Goal: Check status

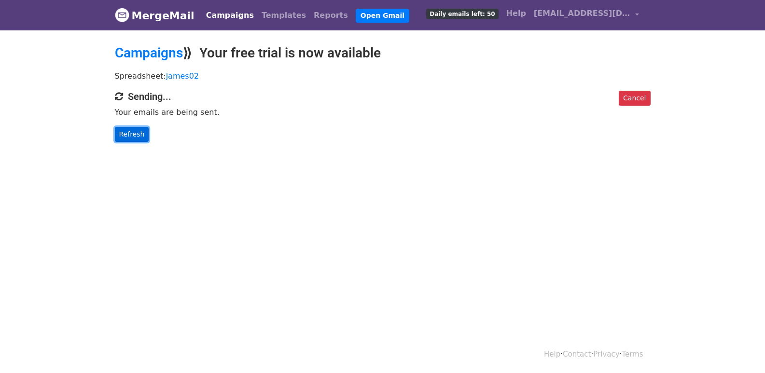
click at [139, 134] on link "Refresh" at bounding box center [132, 134] width 34 height 15
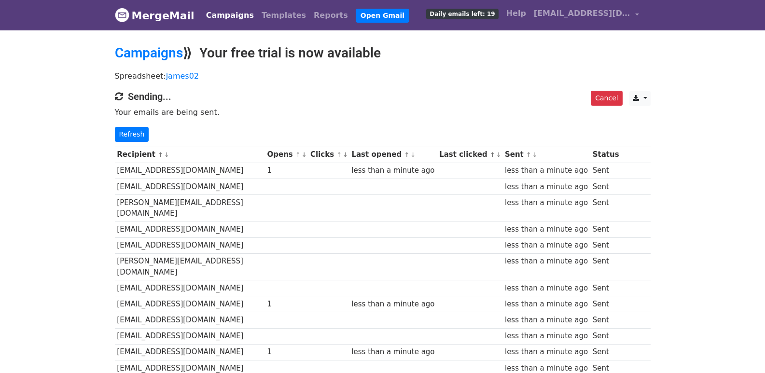
click at [112, 126] on div "Cancel CSV Excel Sending... Your emails are being sent. Refresh" at bounding box center [383, 116] width 550 height 51
click at [133, 133] on link "Refresh" at bounding box center [132, 134] width 34 height 15
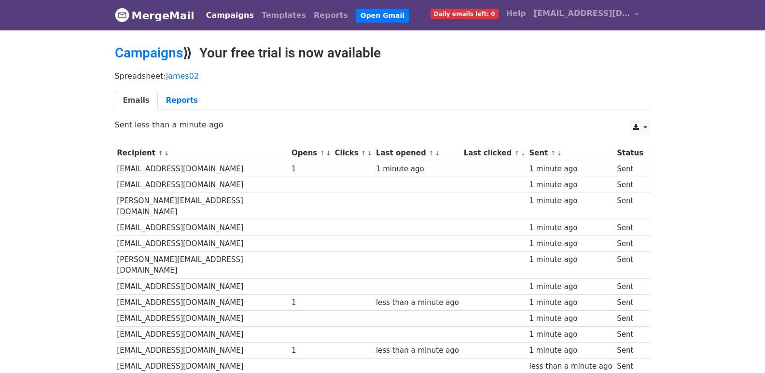
scroll to position [579, 0]
